Goal: Task Accomplishment & Management: Manage account settings

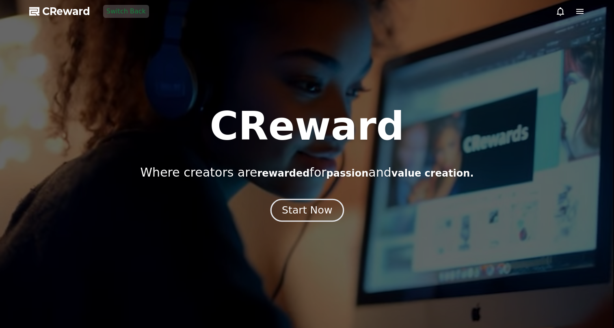
click at [299, 203] on button "Start Now" at bounding box center [307, 210] width 74 height 23
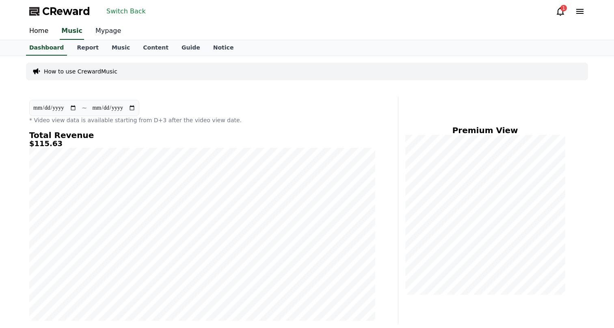
click at [102, 31] on link "Mypage" at bounding box center [108, 31] width 39 height 17
select select "**********"
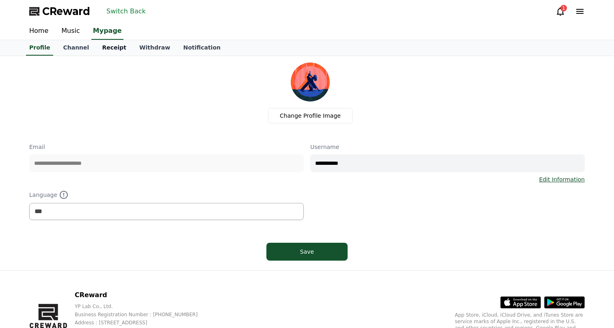
click at [106, 48] on link "Receipt" at bounding box center [113, 47] width 37 height 15
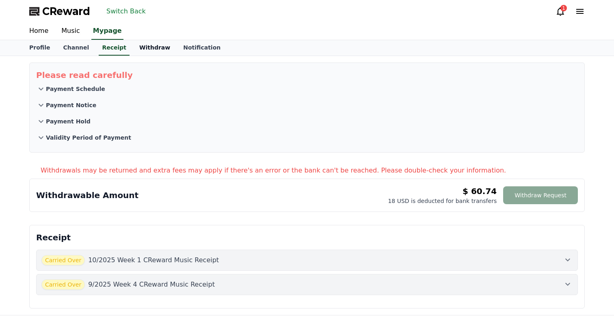
click at [134, 48] on link "Withdraw" at bounding box center [155, 47] width 44 height 15
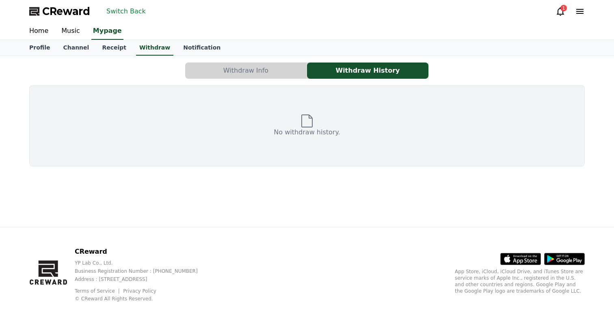
click at [258, 69] on button "Withdraw Info" at bounding box center [245, 71] width 121 height 16
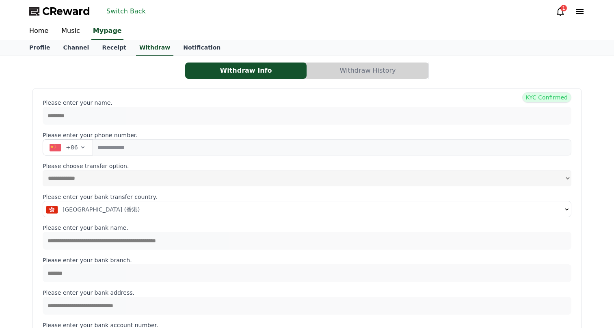
click at [352, 69] on button "Withdraw History" at bounding box center [367, 71] width 121 height 16
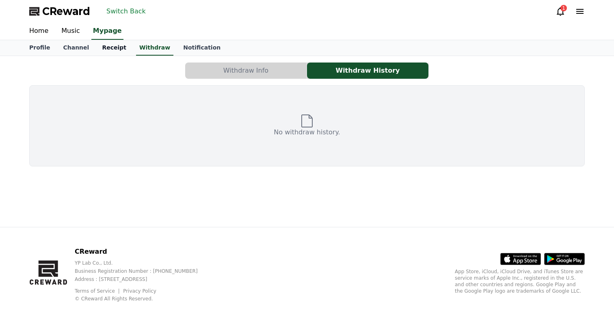
click at [104, 54] on link "Receipt" at bounding box center [113, 47] width 37 height 15
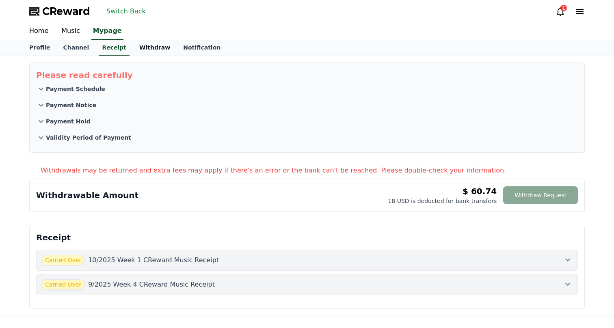
click at [133, 50] on link "Withdraw" at bounding box center [155, 47] width 44 height 15
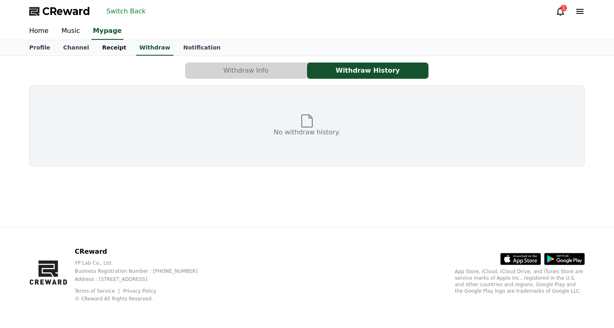
click at [108, 52] on link "Receipt" at bounding box center [113, 47] width 37 height 15
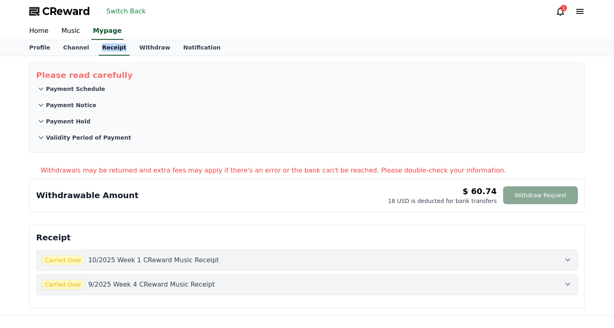
drag, startPoint x: 89, startPoint y: 44, endPoint x: 114, endPoint y: 51, distance: 26.1
click at [114, 51] on div "Profile Channel Receipt Withdraw Notification" at bounding box center [307, 47] width 569 height 15
copy div "Receipt"
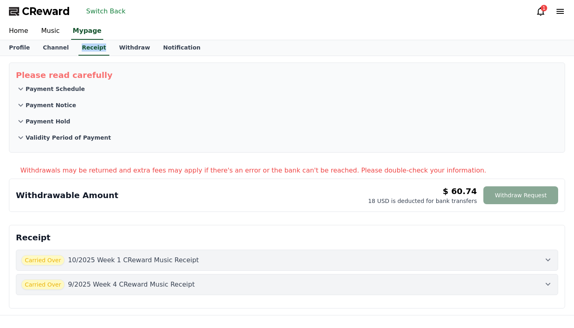
click at [100, 8] on button "Switch Back" at bounding box center [106, 11] width 46 height 13
